Goal: Transaction & Acquisition: Purchase product/service

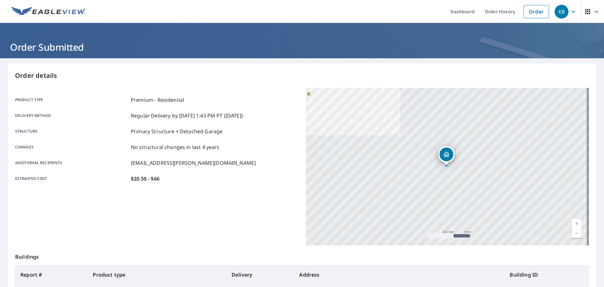
scroll to position [53, 0]
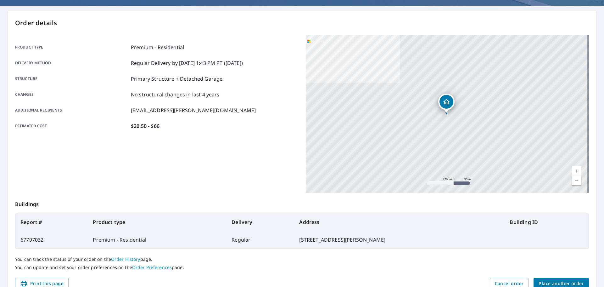
click at [559, 281] on span "Place another order" at bounding box center [561, 283] width 45 height 8
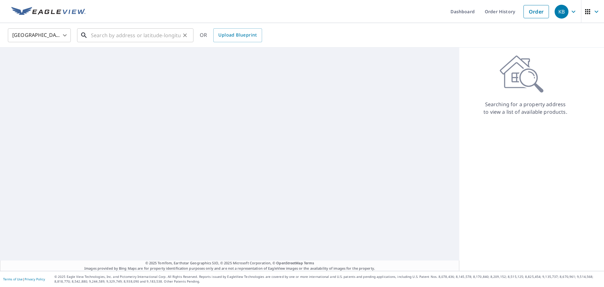
click at [151, 33] on input "text" at bounding box center [136, 35] width 90 height 18
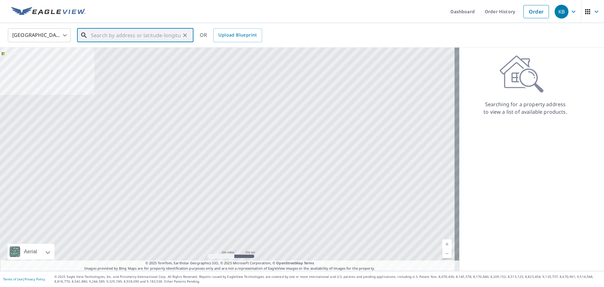
paste input "[STREET_ADDRESS][PERSON_NAME][PERSON_NAME][PERSON_NAME]"
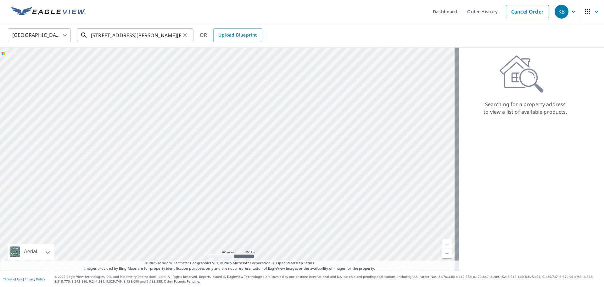
click at [140, 32] on input "[STREET_ADDRESS][PERSON_NAME][PERSON_NAME][PERSON_NAME]" at bounding box center [136, 35] width 90 height 18
type input "[STREET_ADDRESS][PERSON_NAME]"
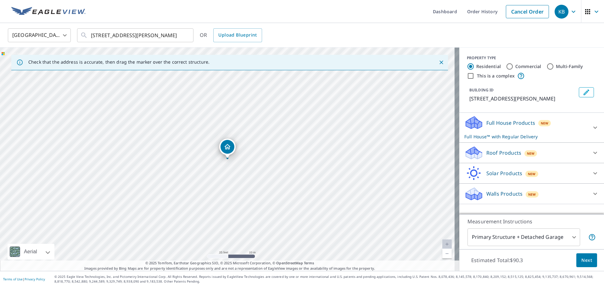
click at [505, 148] on div "Roof Products New" at bounding box center [525, 152] width 123 height 15
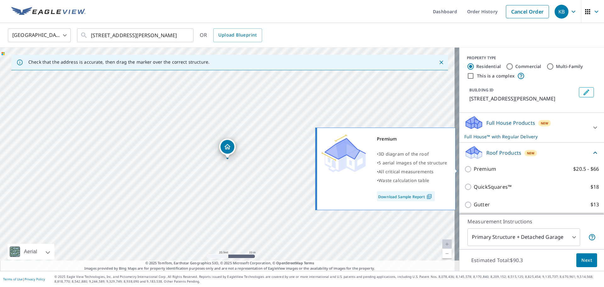
click at [494, 170] on label "Premium $20.5 - $66" at bounding box center [536, 169] width 125 height 8
click at [474, 170] on input "Premium $20.5 - $66" at bounding box center [468, 169] width 9 height 8
checkbox input "true"
checkbox input "false"
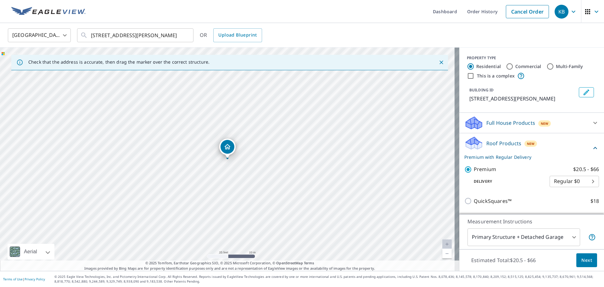
click at [587, 261] on span "Next" at bounding box center [586, 260] width 11 height 8
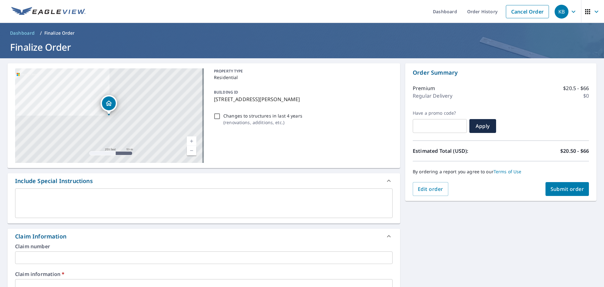
scroll to position [149, 0]
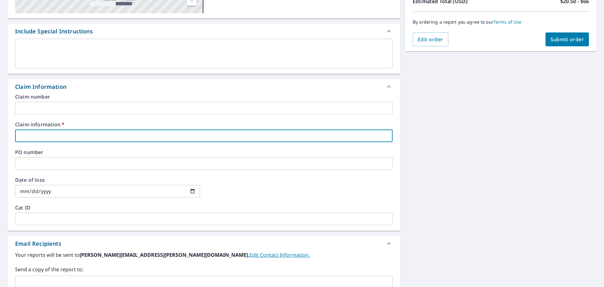
click at [148, 135] on input "text" at bounding box center [204, 135] width 378 height 13
type input "4"
checkbox input "true"
type input "45"
checkbox input "true"
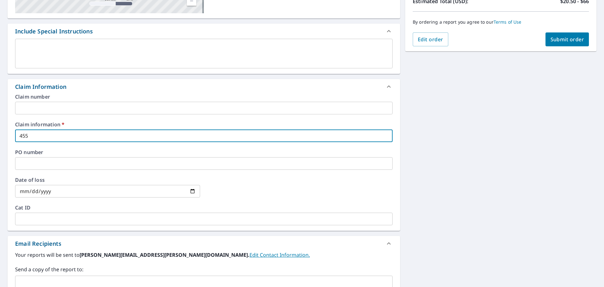
type input "4556"
checkbox input "true"
type input "455"
checkbox input "true"
type input "45"
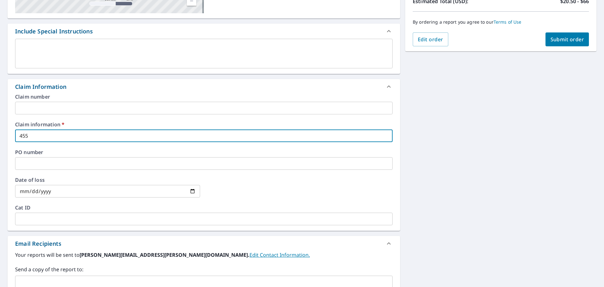
checkbox input "true"
type input "456"
checkbox input "true"
type input "4564"
checkbox input "true"
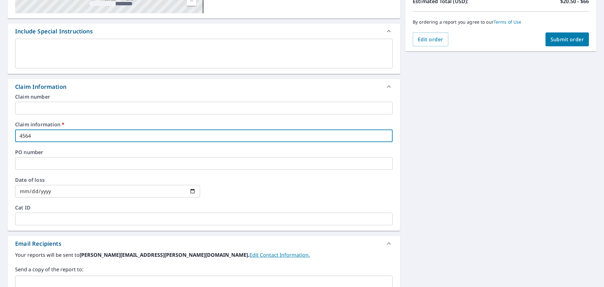
type input "45642"
checkbox input "true"
type input "456428"
checkbox input "true"
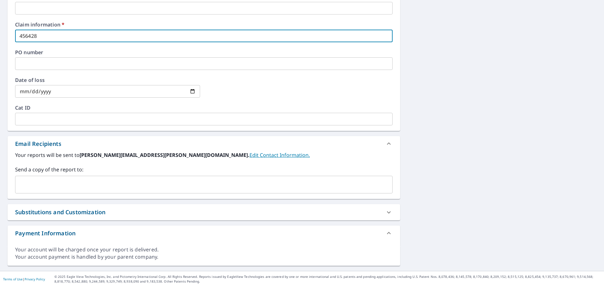
type input "456428"
click at [50, 183] on input "text" at bounding box center [199, 184] width 362 height 12
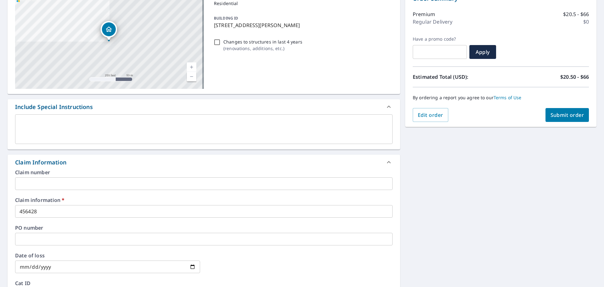
scroll to position [60, 0]
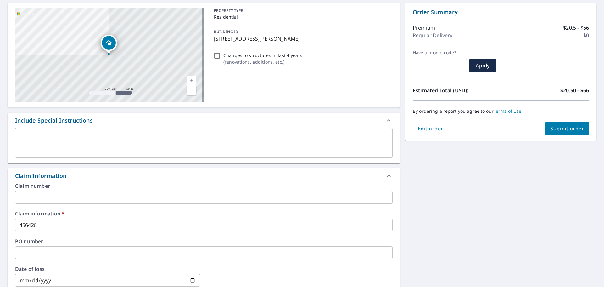
type input "[EMAIL_ADDRESS][PERSON_NAME][DOMAIN_NAME]"
click at [569, 131] on span "Submit order" at bounding box center [568, 128] width 34 height 7
checkbox input "true"
